Goal: Go to known website: Go to known website

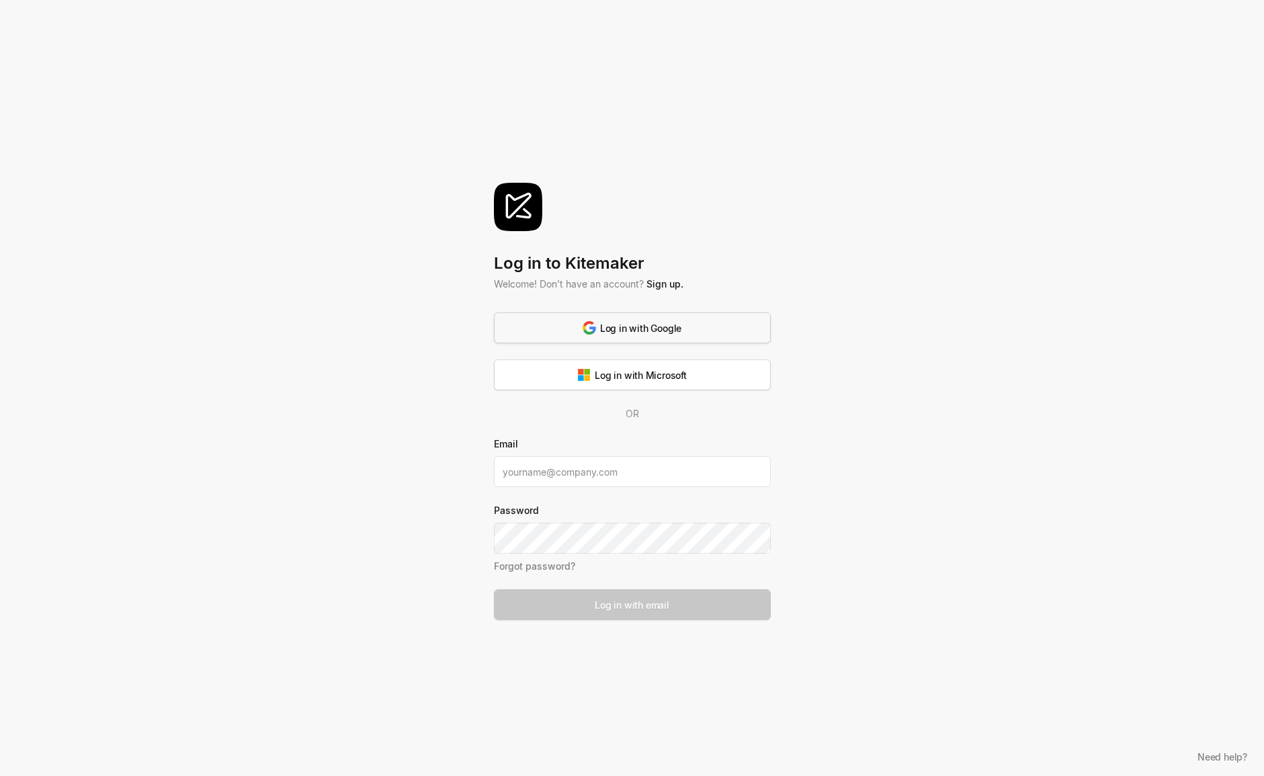
click at [675, 322] on div "Log in with Google" at bounding box center [632, 328] width 99 height 14
drag, startPoint x: 532, startPoint y: 153, endPoint x: 548, endPoint y: 146, distance: 17.7
click at [532, 153] on div "Log in to [GEOGRAPHIC_DATA] Welcome! Don't have an account? Sign up. Log in wit…" at bounding box center [632, 326] width 277 height 653
